Goal: Submit feedback/report problem: Submit feedback/report problem

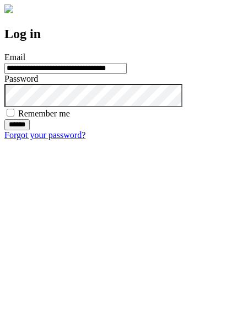
type input "**********"
click at [30, 130] on input "******" at bounding box center [16, 124] width 25 height 11
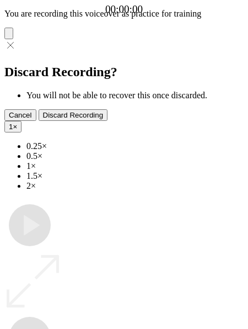
type input "**********"
